Goal: Task Accomplishment & Management: Manage account settings

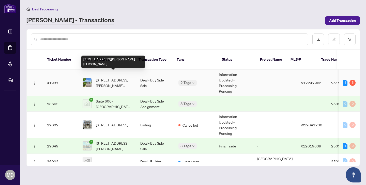
click at [105, 77] on span "[STREET_ADDRESS][PERSON_NAME][PERSON_NAME]" at bounding box center [114, 82] width 36 height 11
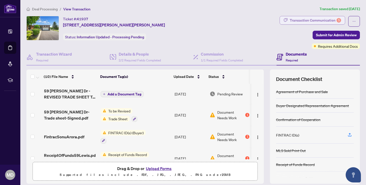
click at [323, 24] on div "Transaction Communication 5" at bounding box center [315, 20] width 51 height 8
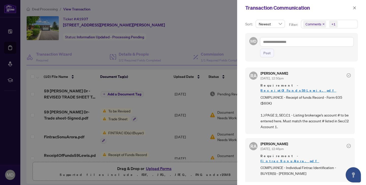
click at [313, 88] on link "ReceiptOfFunds59Lewis.pdf" at bounding box center [298, 90] width 76 height 4
click at [355, 9] on icon "close" at bounding box center [355, 8] width 4 height 4
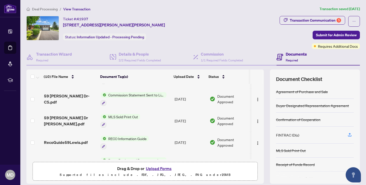
scroll to position [143, 0]
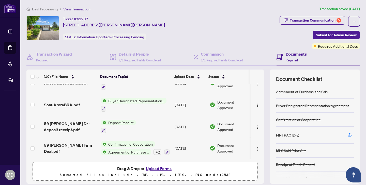
click at [160, 169] on button "Upload Forms" at bounding box center [158, 168] width 29 height 7
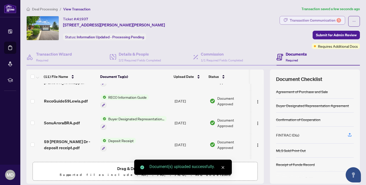
click at [317, 21] on div "Transaction Communication 5" at bounding box center [315, 20] width 51 height 8
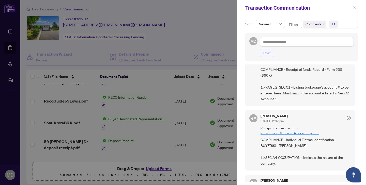
scroll to position [31, 0]
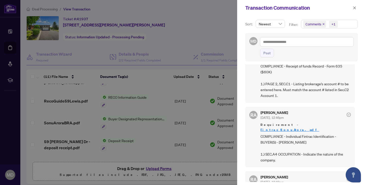
click at [184, 171] on div at bounding box center [183, 92] width 366 height 185
click at [165, 169] on div at bounding box center [183, 92] width 366 height 185
click at [355, 9] on icon "close" at bounding box center [355, 8] width 4 height 4
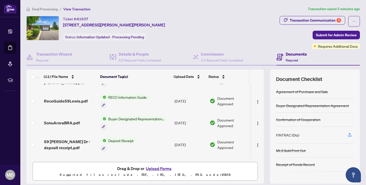
click at [162, 169] on button "Upload Forms" at bounding box center [158, 168] width 29 height 7
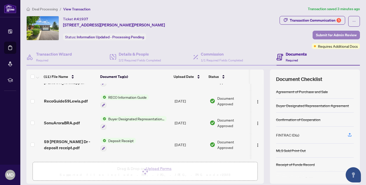
click at [320, 35] on span "Submit for Admin Review" at bounding box center [336, 35] width 41 height 8
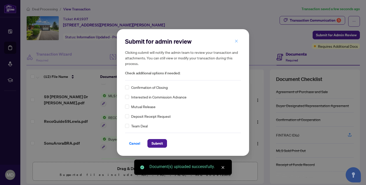
click at [236, 40] on icon "close" at bounding box center [237, 41] width 4 height 4
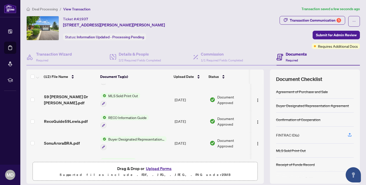
scroll to position [184, 0]
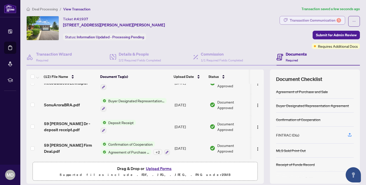
click at [323, 21] on div "Transaction Communication 5" at bounding box center [315, 20] width 51 height 8
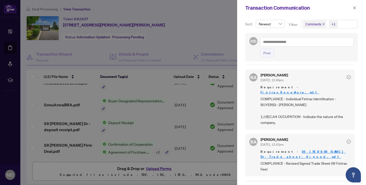
scroll to position [70, 0]
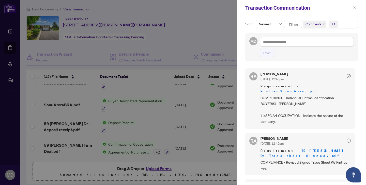
click at [308, 149] on link "59 [PERSON_NAME] Dr-Trade sheet-Signed.pdf" at bounding box center [302, 153] width 85 height 9
click at [352, 9] on button "button" at bounding box center [354, 8] width 7 height 6
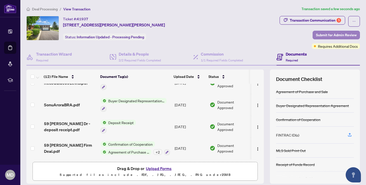
click at [326, 34] on span "Submit for Admin Review" at bounding box center [336, 35] width 41 height 8
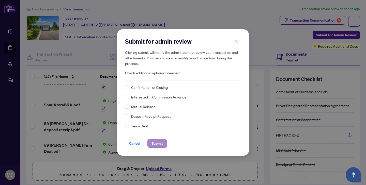
click at [158, 144] on span "Submit" at bounding box center [156, 144] width 11 height 8
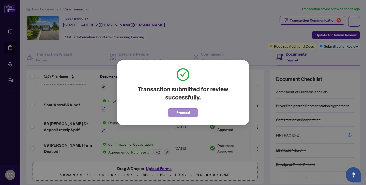
click at [174, 116] on button "Proceed" at bounding box center [183, 113] width 30 height 9
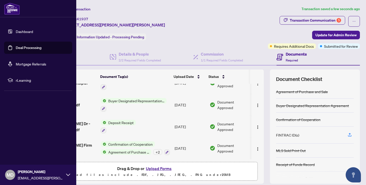
click at [32, 50] on link "Deal Processing" at bounding box center [29, 47] width 26 height 5
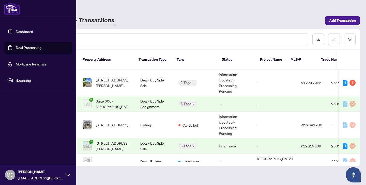
click at [27, 47] on link "Deal Processing" at bounding box center [29, 47] width 26 height 5
